Goal: Task Accomplishment & Management: Manage account settings

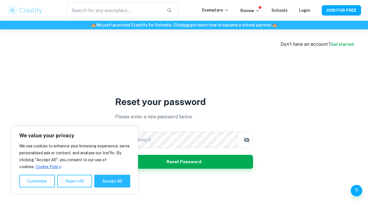
click at [191, 149] on div "New password New password Reset Password" at bounding box center [184, 150] width 138 height 37
click at [98, 183] on button "Accept All" at bounding box center [112, 181] width 36 height 13
checkbox input "true"
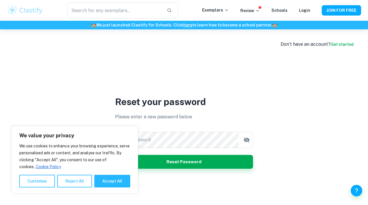
checkbox input "true"
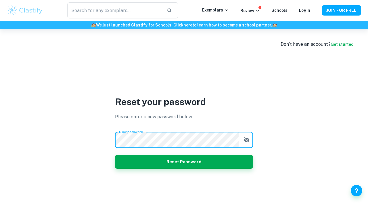
click at [251, 139] on button "button" at bounding box center [247, 140] width 12 height 12
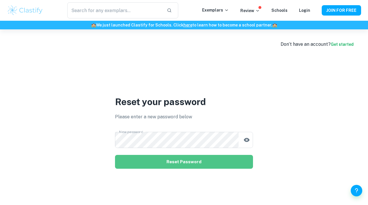
click at [200, 157] on button "Reset Password" at bounding box center [184, 162] width 138 height 14
